Goal: Task Accomplishment & Management: Manage account settings

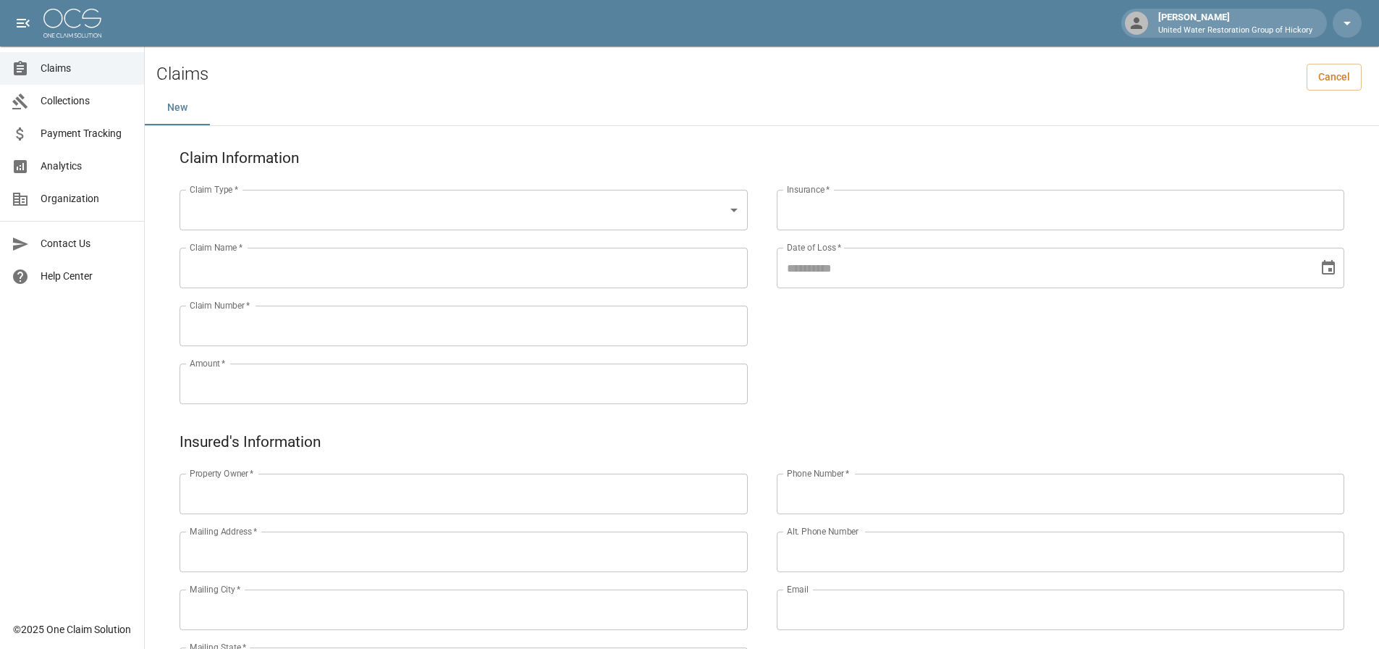
click at [82, 70] on span "Claims" at bounding box center [87, 68] width 92 height 15
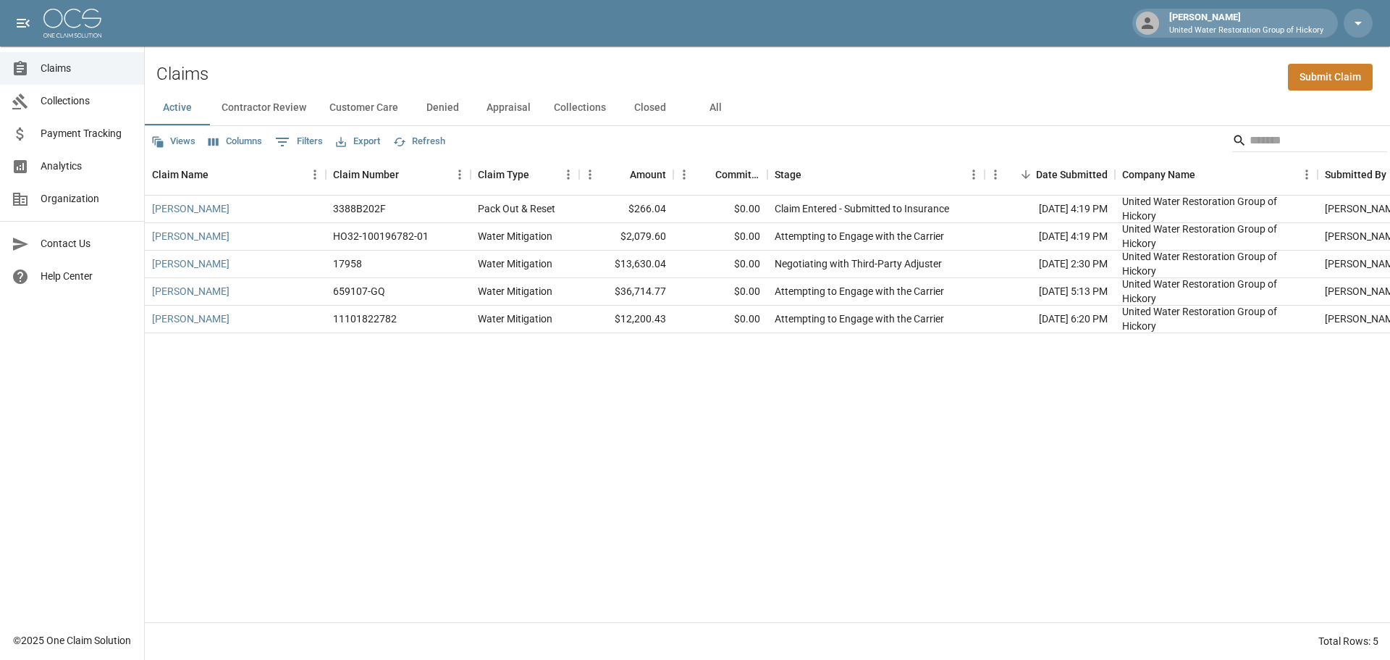
click at [704, 109] on button "All" at bounding box center [715, 107] width 65 height 35
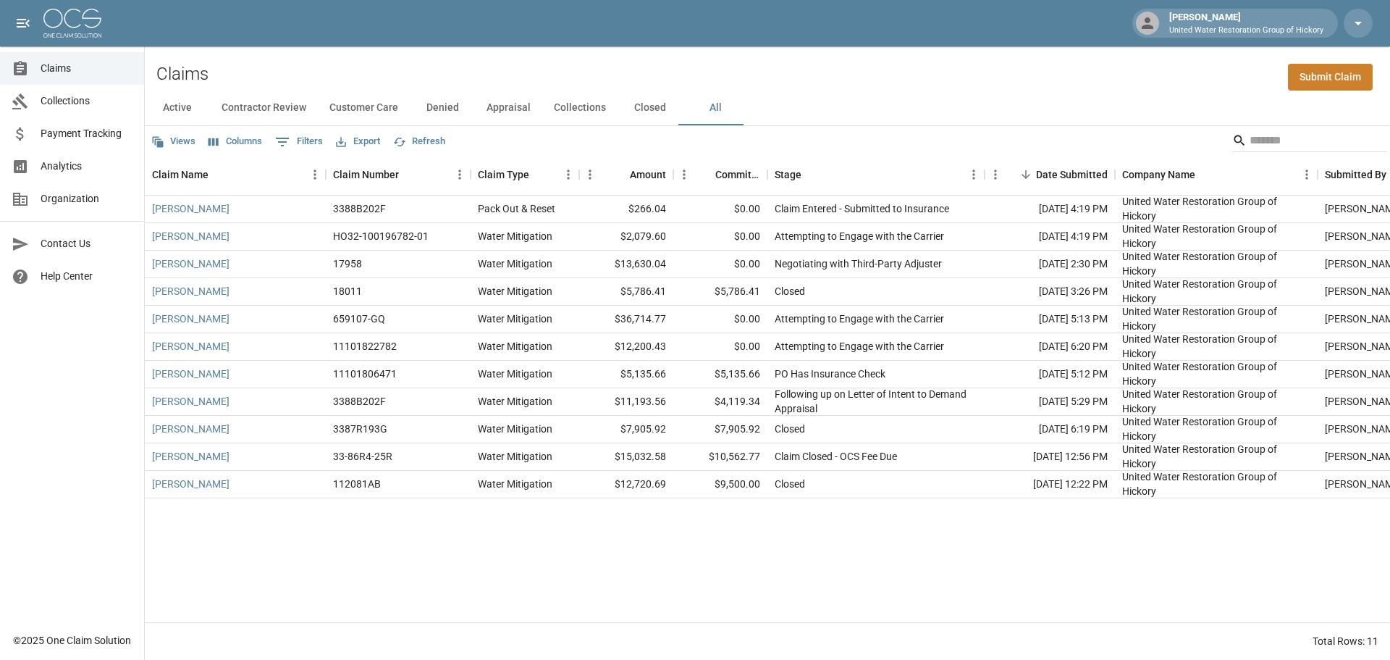
click at [603, 148] on div "Views Columns 0 Filters Export Refresh" at bounding box center [767, 140] width 1245 height 29
click at [600, 140] on div "Views Columns 0 Filters Export Refresh" at bounding box center [767, 140] width 1245 height 29
click at [712, 114] on button "All" at bounding box center [715, 107] width 65 height 35
click at [732, 549] on div "[PERSON_NAME] 3388B202F Pack Out & Reset $266.04 $0.00 Claim Entered - Submitte…" at bounding box center [822, 408] width 1354 height 426
click at [650, 557] on div "[PERSON_NAME] 3388B202F Pack Out & Reset $266.04 $0.00 Claim Entered - Submitte…" at bounding box center [822, 408] width 1354 height 426
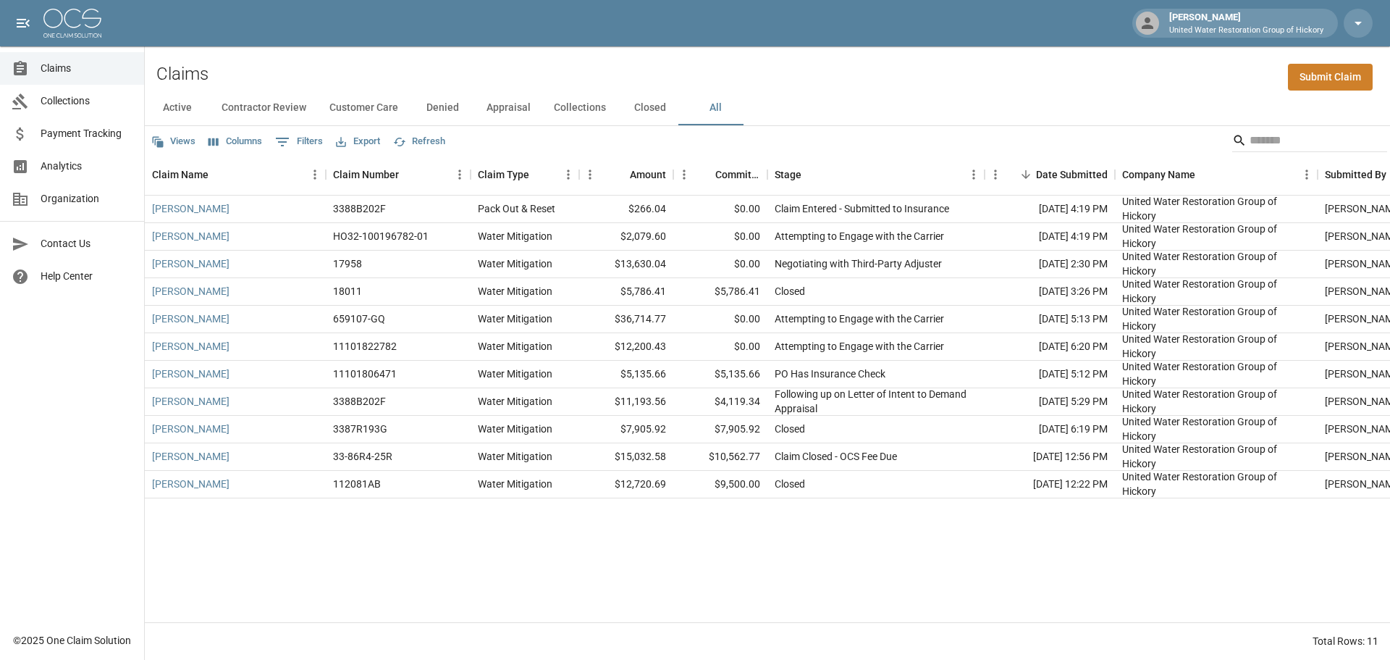
click at [875, 134] on div "Views Columns 0 Filters Export Refresh" at bounding box center [767, 140] width 1245 height 29
click at [715, 111] on button "All" at bounding box center [715, 107] width 65 height 35
click at [634, 67] on div "Claims Submit Claim" at bounding box center [767, 68] width 1245 height 44
click at [722, 104] on button "All" at bounding box center [715, 107] width 65 height 35
click at [881, 100] on div "Active Contractor Review Customer Care Denied Appraisal Collections Closed All" at bounding box center [767, 107] width 1245 height 35
